Goal: Task Accomplishment & Management: Manage account settings

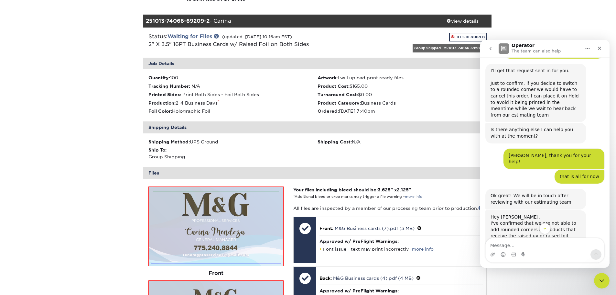
scroll to position [615, 0]
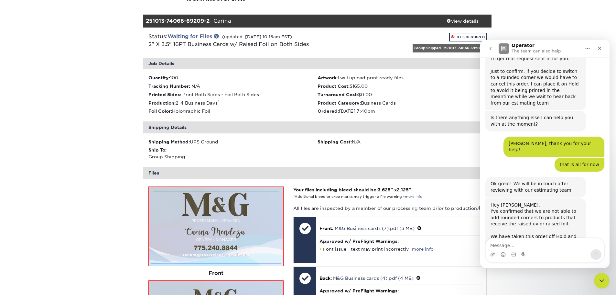
click at [490, 50] on icon "go back" at bounding box center [490, 48] width 5 height 5
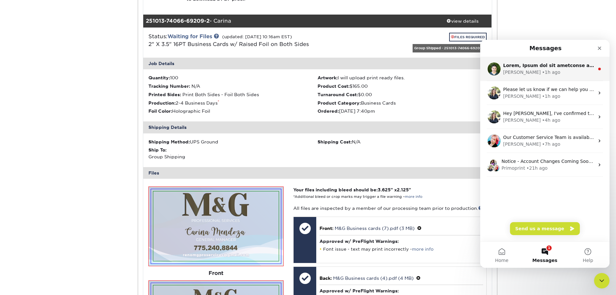
click at [548, 74] on div "[PERSON_NAME] • 1h ago" at bounding box center [548, 72] width 91 height 7
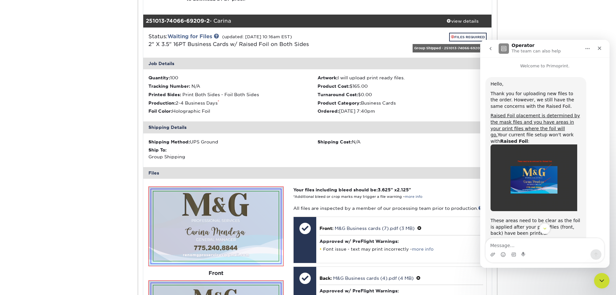
click at [533, 178] on img "Matthew says…" at bounding box center [534, 177] width 87 height 67
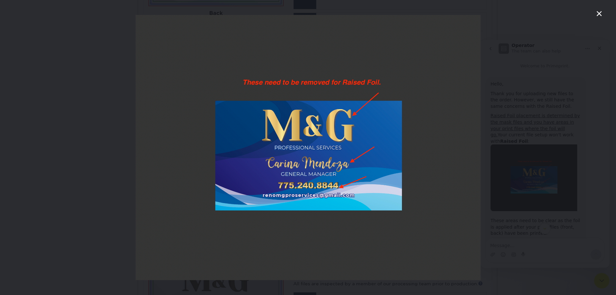
scroll to position [528, 0]
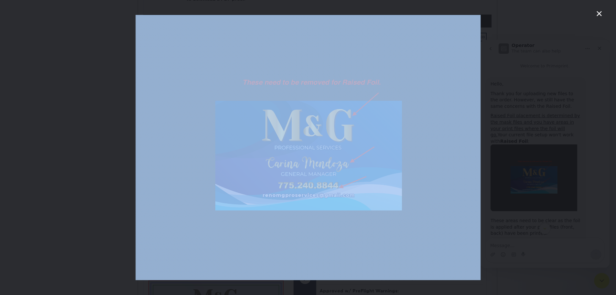
click at [598, 10] on div "Intercom messenger" at bounding box center [308, 147] width 616 height 295
click at [598, 14] on icon "Close" at bounding box center [600, 14] width 8 height 8
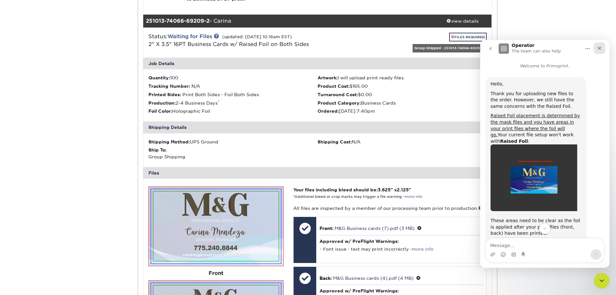
click at [601, 48] on icon "Close" at bounding box center [599, 48] width 5 height 5
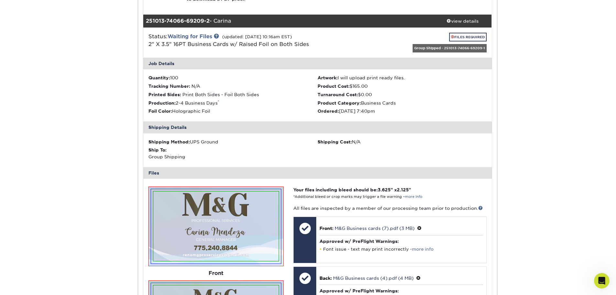
click at [601, 106] on div "Active Orders Account Overview Contact Information Change Password Address Book…" at bounding box center [308, 27] width 616 height 995
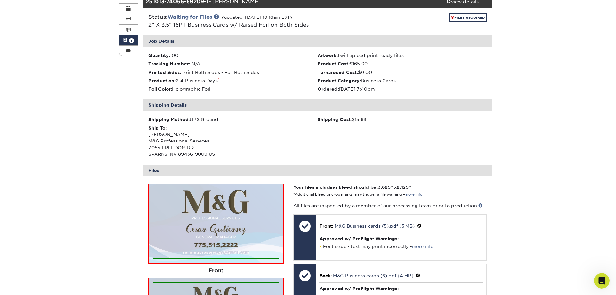
scroll to position [0, 0]
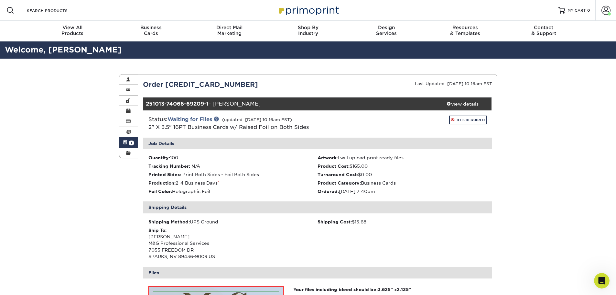
click at [129, 142] on span "1" at bounding box center [132, 142] width 6 height 5
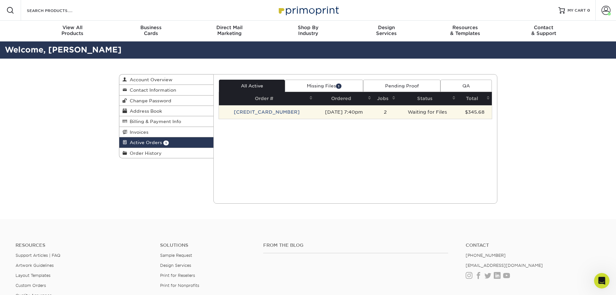
click at [268, 113] on td "[CREDIT_CARD_NUMBER]" at bounding box center [267, 112] width 96 height 14
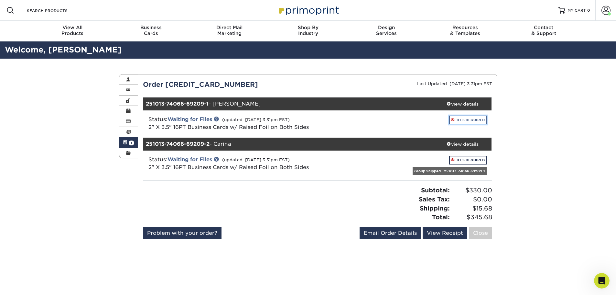
click at [467, 117] on link "FILES REQUIRED" at bounding box center [468, 120] width 38 height 9
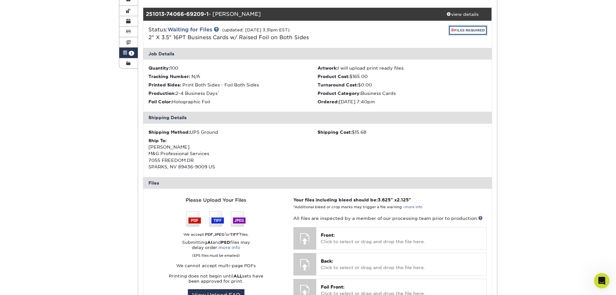
scroll to position [151, 0]
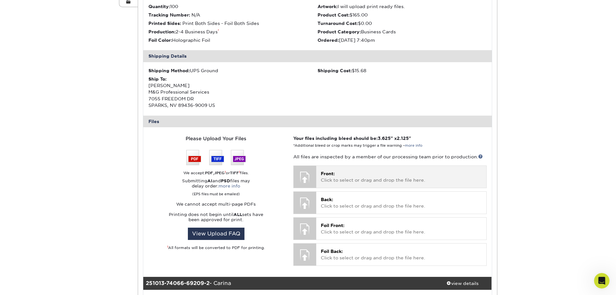
click at [380, 176] on p "Front: Click to select or drag and drop the file here." at bounding box center [401, 176] width 161 height 13
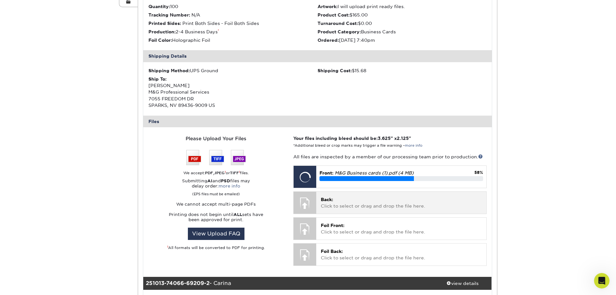
click at [358, 201] on p "Back: Click to select or drag and drop the file here." at bounding box center [401, 202] width 161 height 13
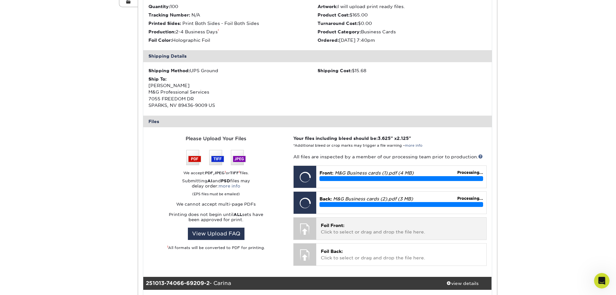
click at [344, 228] on p "Foil Front: Click to select or drag and drop the file here." at bounding box center [401, 228] width 161 height 13
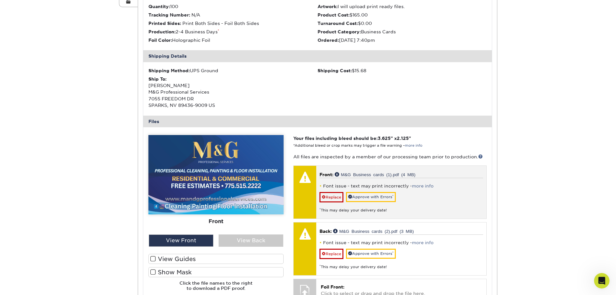
scroll to position [226, 0]
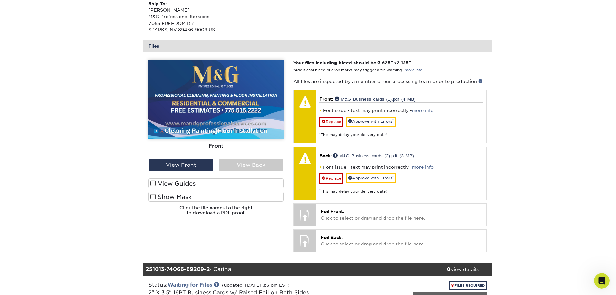
drag, startPoint x: 151, startPoint y: 195, endPoint x: 153, endPoint y: 190, distance: 5.2
click at [152, 195] on span at bounding box center [153, 196] width 6 height 6
click at [0, 0] on input "Show Mask" at bounding box center [0, 0] width 0 height 0
click at [153, 184] on span at bounding box center [153, 183] width 6 height 6
click at [0, 0] on input "View Guides" at bounding box center [0, 0] width 0 height 0
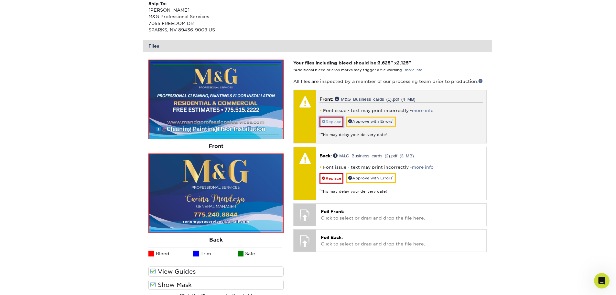
click at [336, 120] on link "Replace" at bounding box center [332, 121] width 24 height 10
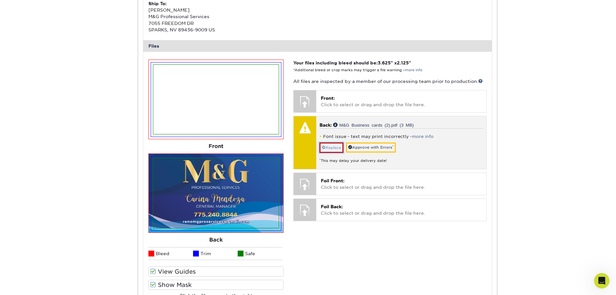
click at [330, 147] on link "Replace" at bounding box center [332, 147] width 24 height 10
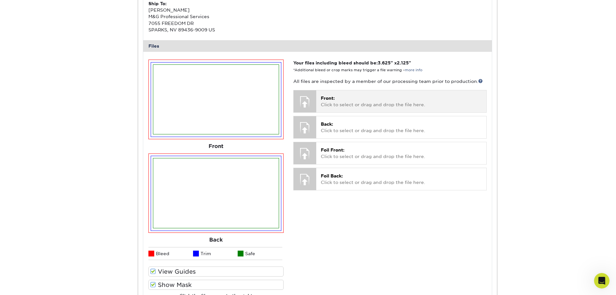
click at [332, 96] on span "Front:" at bounding box center [328, 97] width 14 height 5
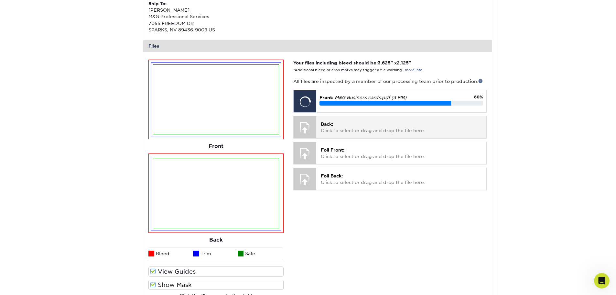
click at [356, 131] on p "Back: Click to select or drag and drop the file here." at bounding box center [401, 127] width 161 height 13
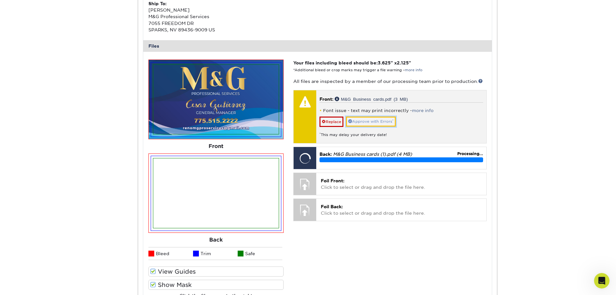
click at [370, 121] on link "Approve with Errors *" at bounding box center [371, 121] width 50 height 10
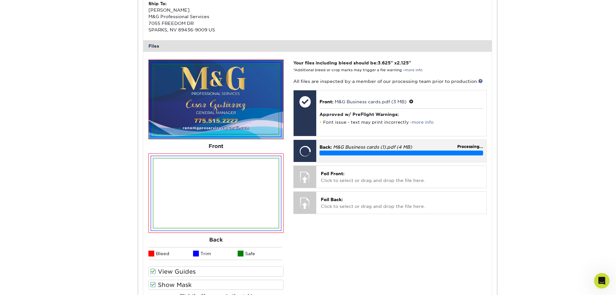
click at [376, 145] on em "M&G Business cards (1).pdf (4 MB)" at bounding box center [372, 146] width 79 height 5
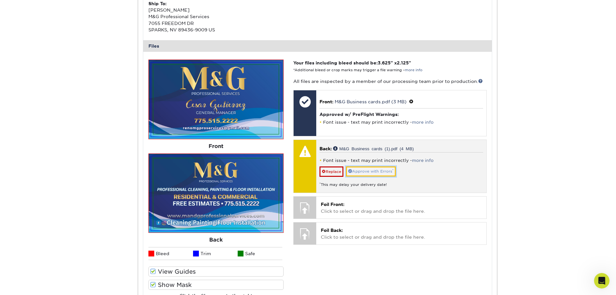
click at [369, 172] on link "Approve with Errors *" at bounding box center [371, 171] width 50 height 10
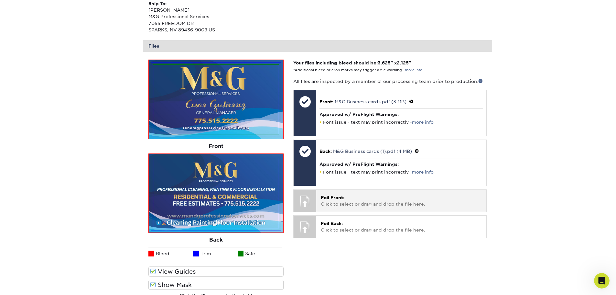
click at [312, 199] on div at bounding box center [305, 201] width 23 height 23
click at [335, 200] on p "Foil Front: Click to select or drag and drop the file here." at bounding box center [401, 200] width 161 height 13
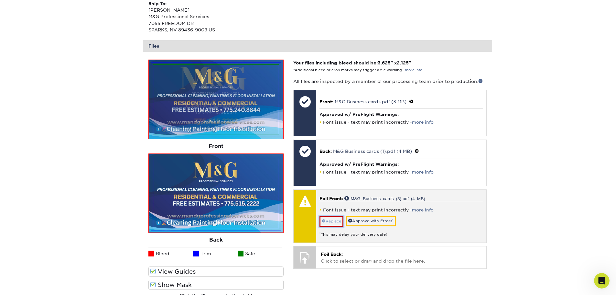
click at [338, 221] on link "Replace" at bounding box center [332, 221] width 24 height 10
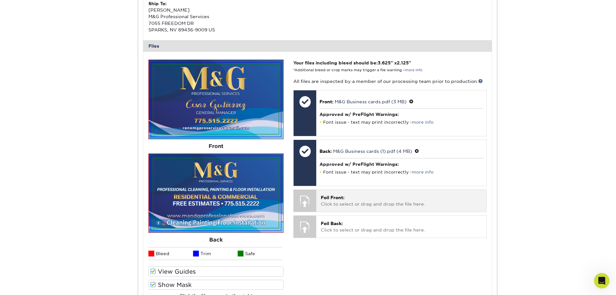
click at [347, 196] on p "Foil Front: Click to select or drag and drop the file here." at bounding box center [401, 200] width 161 height 13
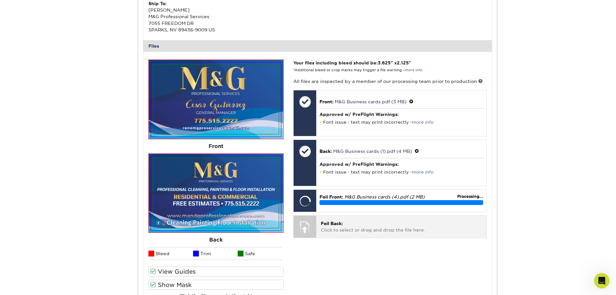
click at [375, 222] on p "Foil Back: Click to select or drag and drop the file here." at bounding box center [401, 226] width 161 height 13
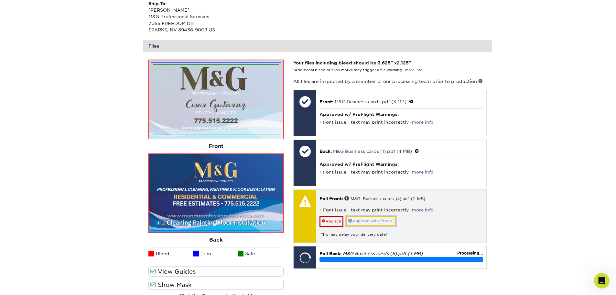
click at [379, 222] on link "Approve with Errors *" at bounding box center [371, 221] width 50 height 10
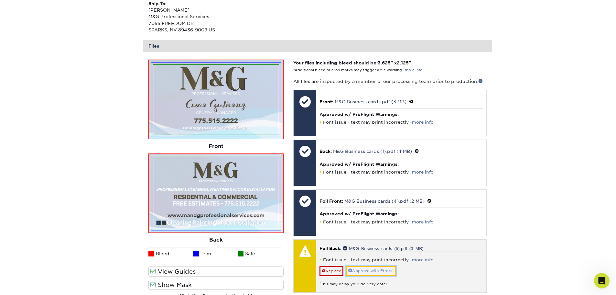
click at [377, 271] on link "Approve with Errors *" at bounding box center [371, 271] width 50 height 10
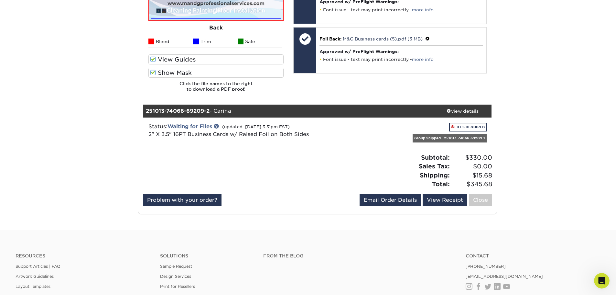
scroll to position [453, 0]
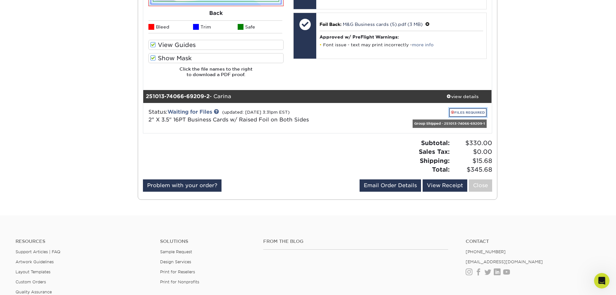
click at [469, 112] on link "FILES REQUIRED" at bounding box center [468, 112] width 38 height 9
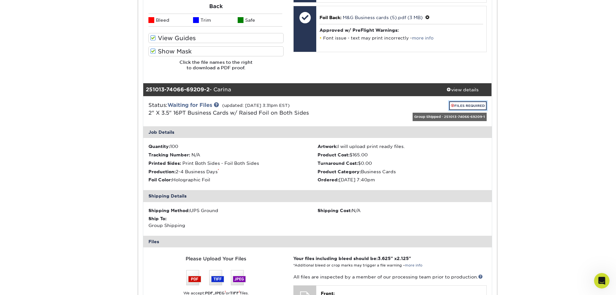
scroll to position [604, 0]
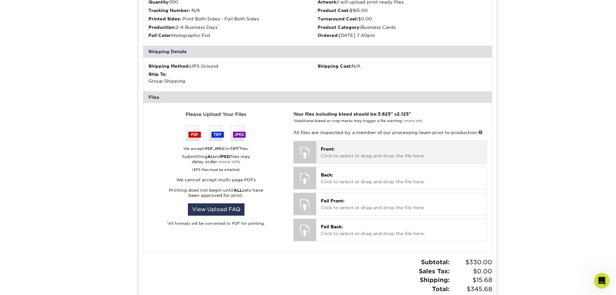
click at [372, 147] on p "Front: Click to select or drag and drop the file here." at bounding box center [401, 152] width 161 height 13
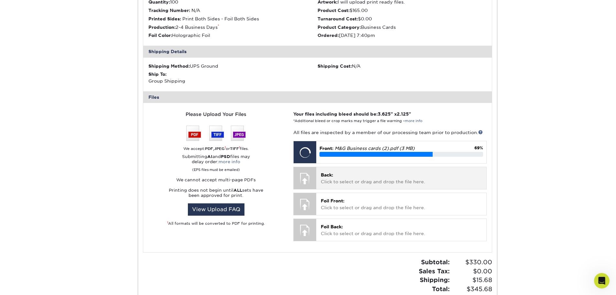
click at [354, 172] on p "Back: Click to select or drag and drop the file here." at bounding box center [401, 177] width 161 height 13
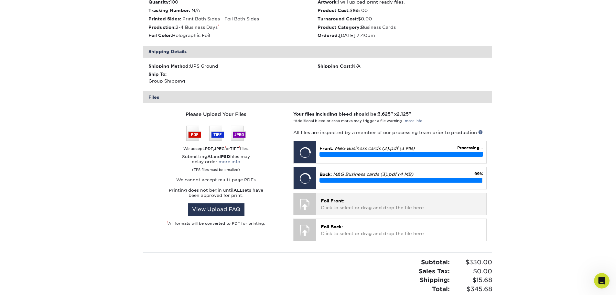
click at [359, 198] on p "Foil Front: Click to select or drag and drop the file here." at bounding box center [401, 203] width 161 height 13
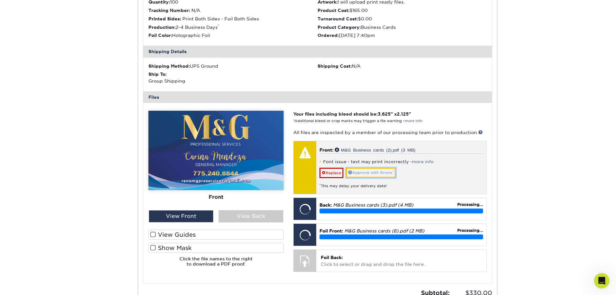
click at [369, 173] on link "Approve with Errors *" at bounding box center [371, 173] width 50 height 10
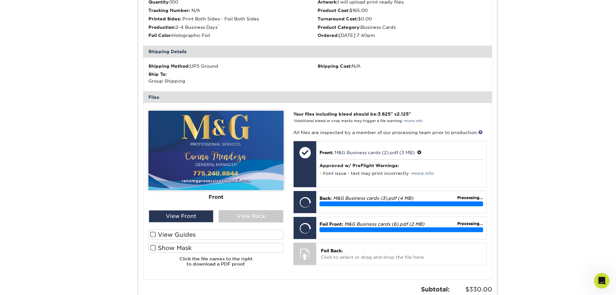
click at [150, 249] on label "Show Mask" at bounding box center [216, 248] width 135 height 10
click at [0, 0] on input "Show Mask" at bounding box center [0, 0] width 0 height 0
click at [154, 236] on span at bounding box center [153, 234] width 6 height 6
click at [0, 0] on input "View Guides" at bounding box center [0, 0] width 0 height 0
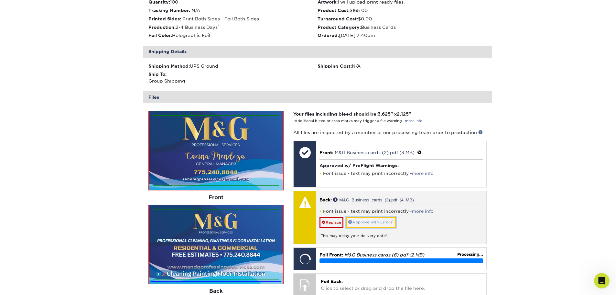
click at [384, 221] on link "Approve with Errors *" at bounding box center [371, 222] width 50 height 10
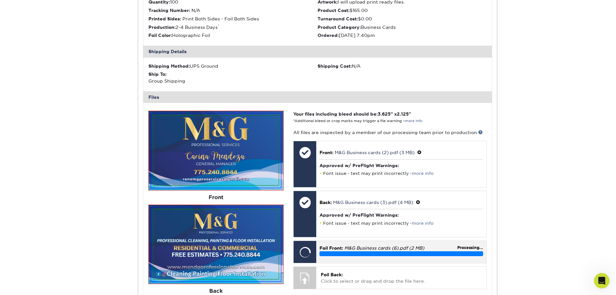
scroll to position [679, 0]
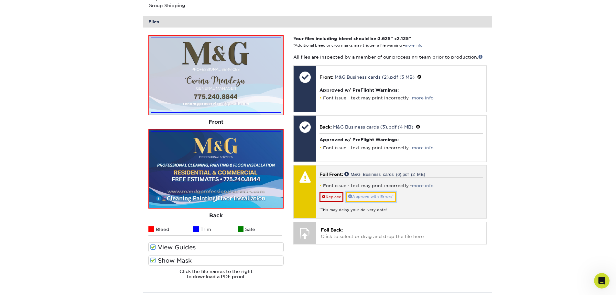
click at [376, 197] on link "Approve with Errors *" at bounding box center [371, 197] width 50 height 10
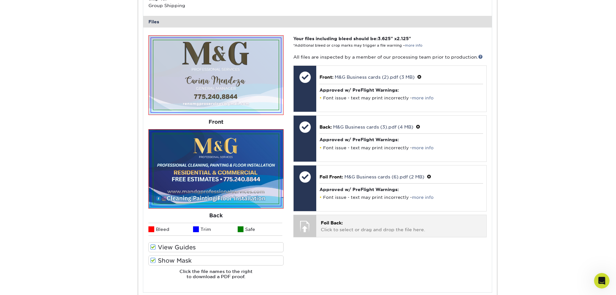
click at [368, 225] on p "Foil Back: Click to select or drag and drop the file here." at bounding box center [401, 225] width 161 height 13
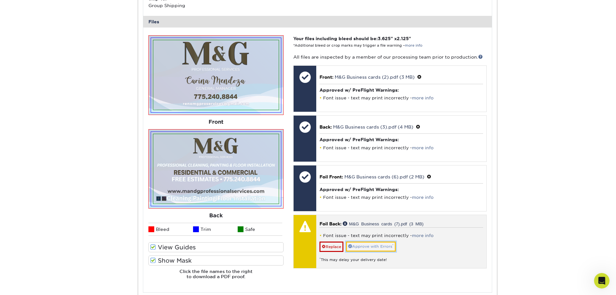
click at [365, 243] on link "Approve with Errors *" at bounding box center [371, 246] width 50 height 10
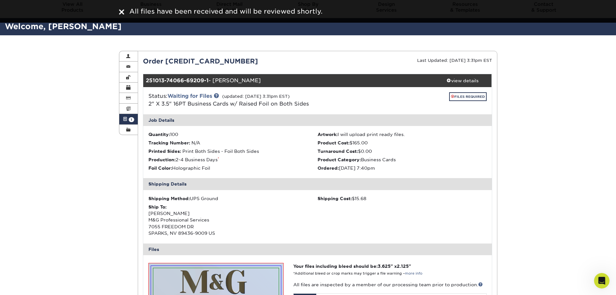
scroll to position [0, 0]
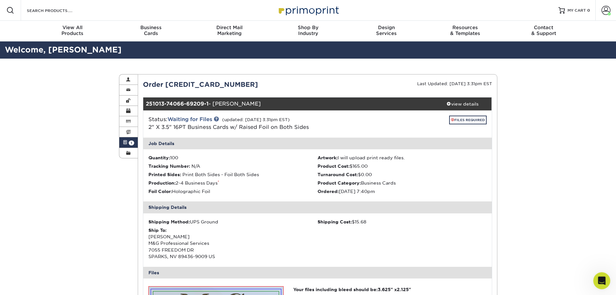
click at [600, 278] on icon "Open Intercom Messenger" at bounding box center [601, 279] width 11 height 11
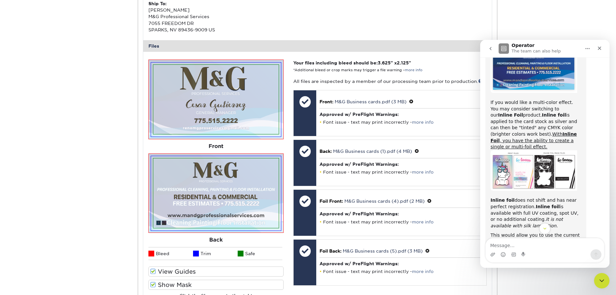
scroll to position [300, 0]
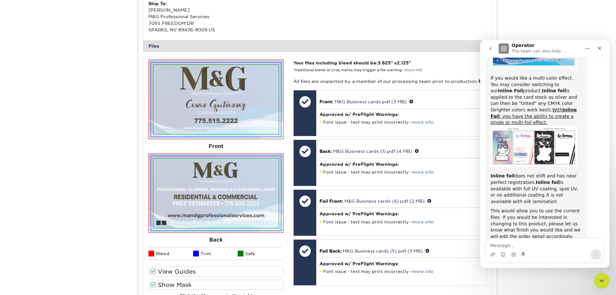
click at [525, 237] on div "Welcome to Primoprint. Hello, Thank you for uploading new files to the order. H…" at bounding box center [544, 162] width 129 height 210
type textarea "Got it! thanks for the help!"
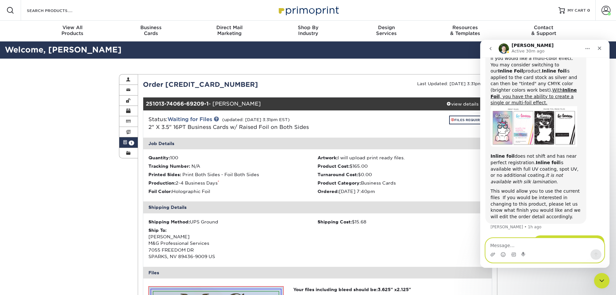
scroll to position [319, 0]
click at [531, 107] on img "Matthew says…" at bounding box center [534, 127] width 87 height 41
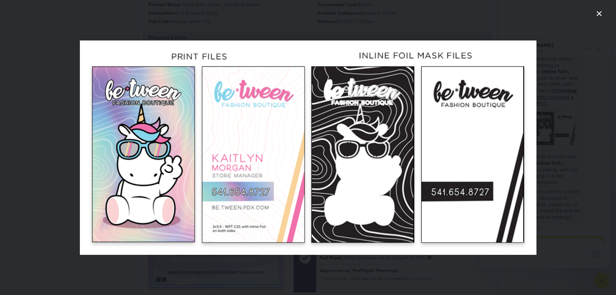
scroll to position [0, 0]
click at [599, 14] on icon "Close" at bounding box center [600, 14] width 8 height 8
